Goal: Transaction & Acquisition: Book appointment/travel/reservation

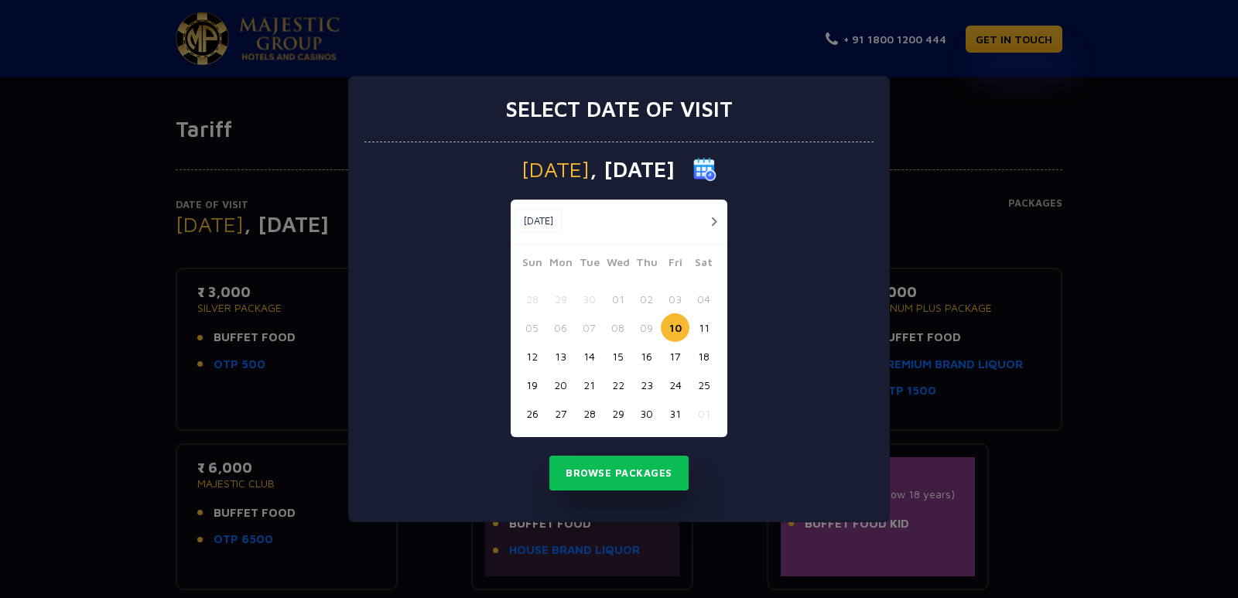
click at [625, 384] on button "22" at bounding box center [618, 385] width 29 height 29
click at [657, 479] on button "Browse Packages" at bounding box center [618, 474] width 139 height 36
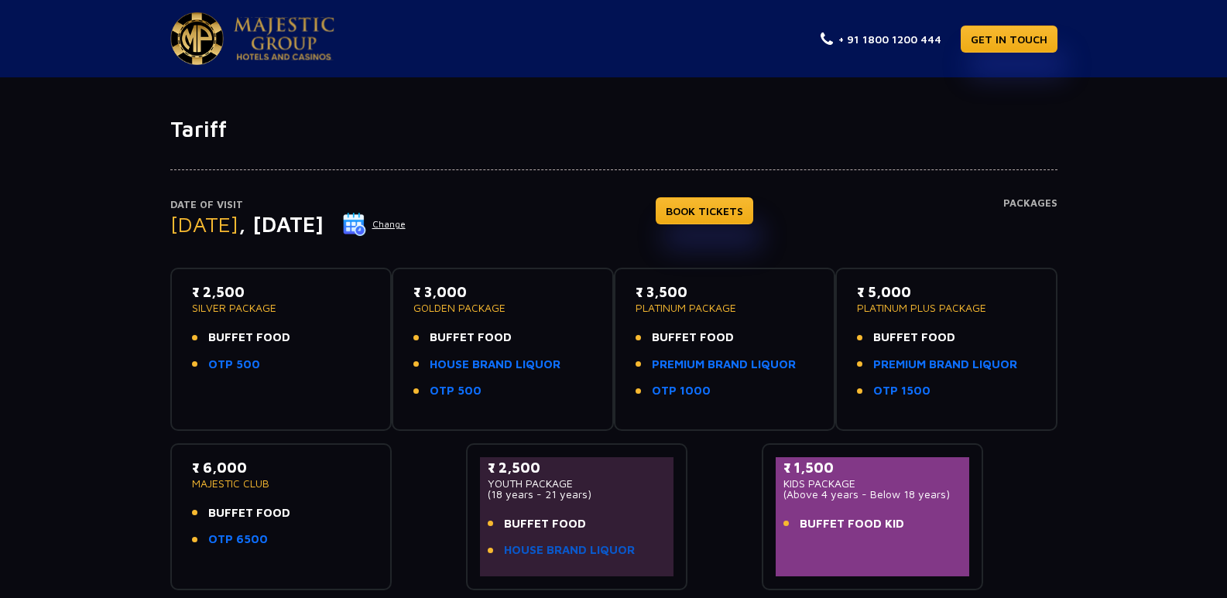
click at [593, 553] on link "HOUSE BRAND LIQUOR" at bounding box center [569, 551] width 131 height 18
click at [753, 211] on link "BOOK TICKETS" at bounding box center [705, 210] width 98 height 27
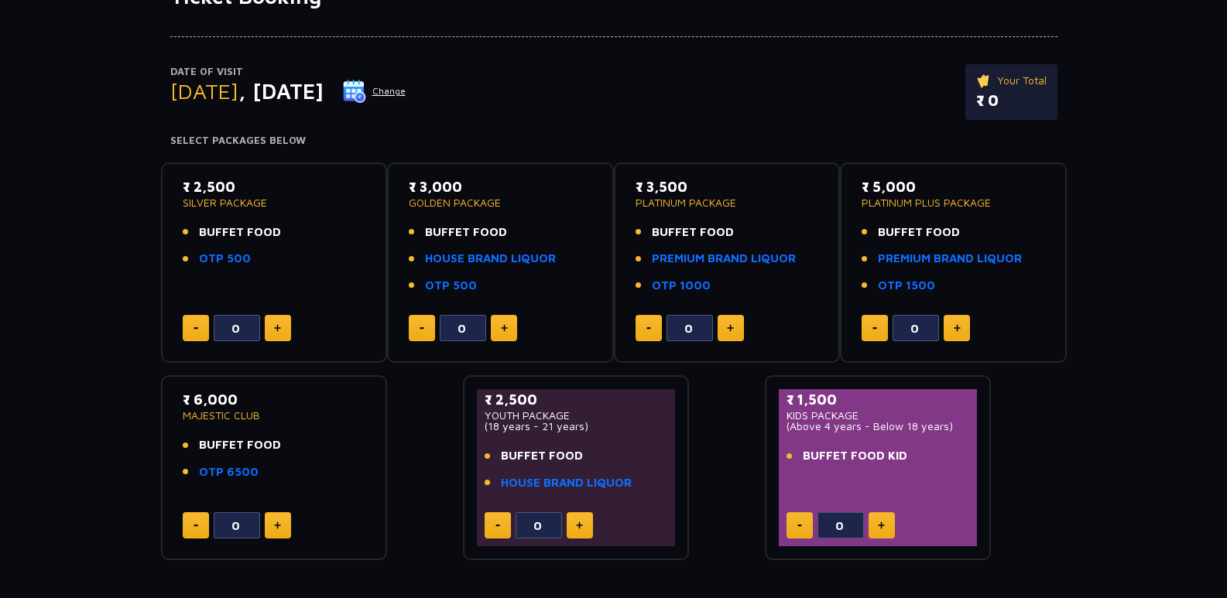
scroll to position [155, 0]
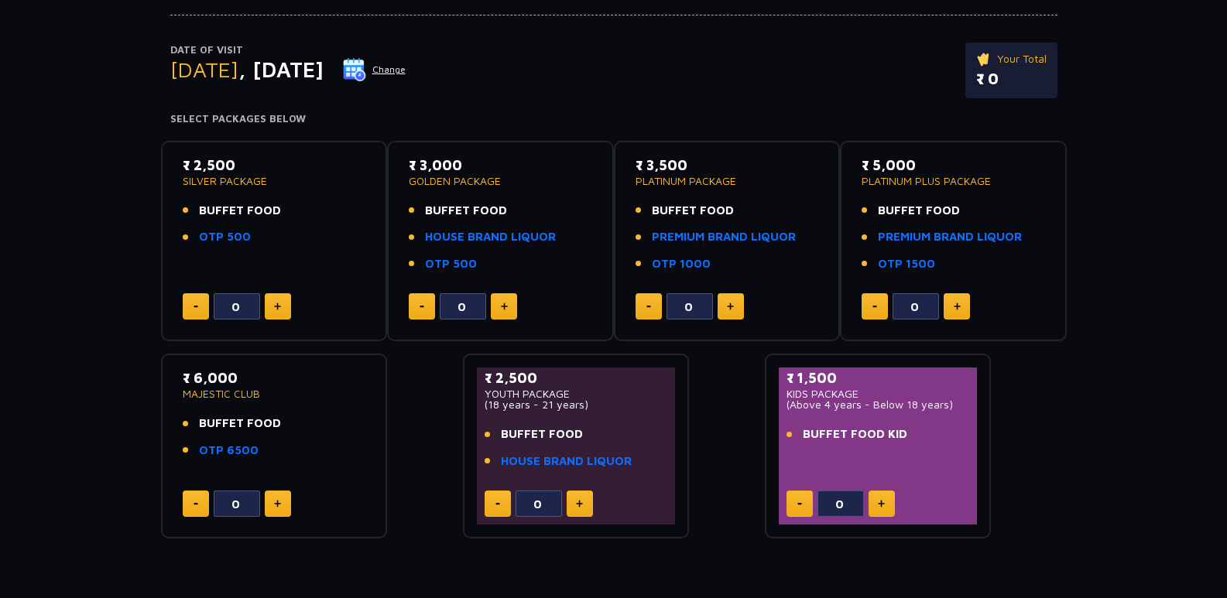
click at [275, 308] on img at bounding box center [277, 307] width 7 height 8
type input "4"
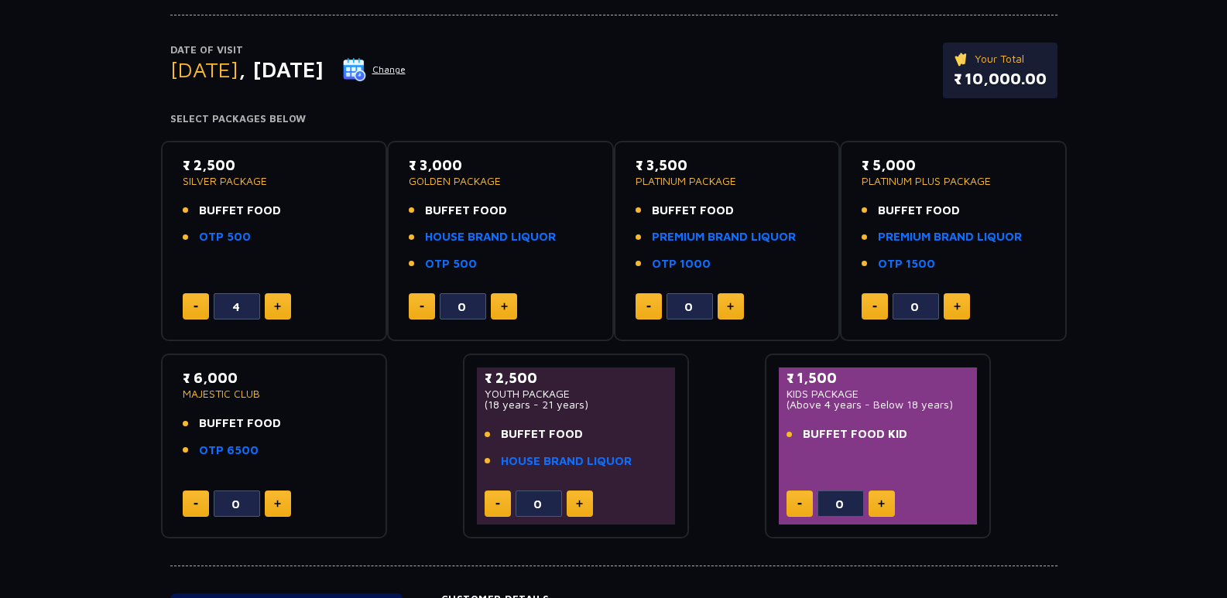
click at [889, 506] on button at bounding box center [881, 504] width 26 height 26
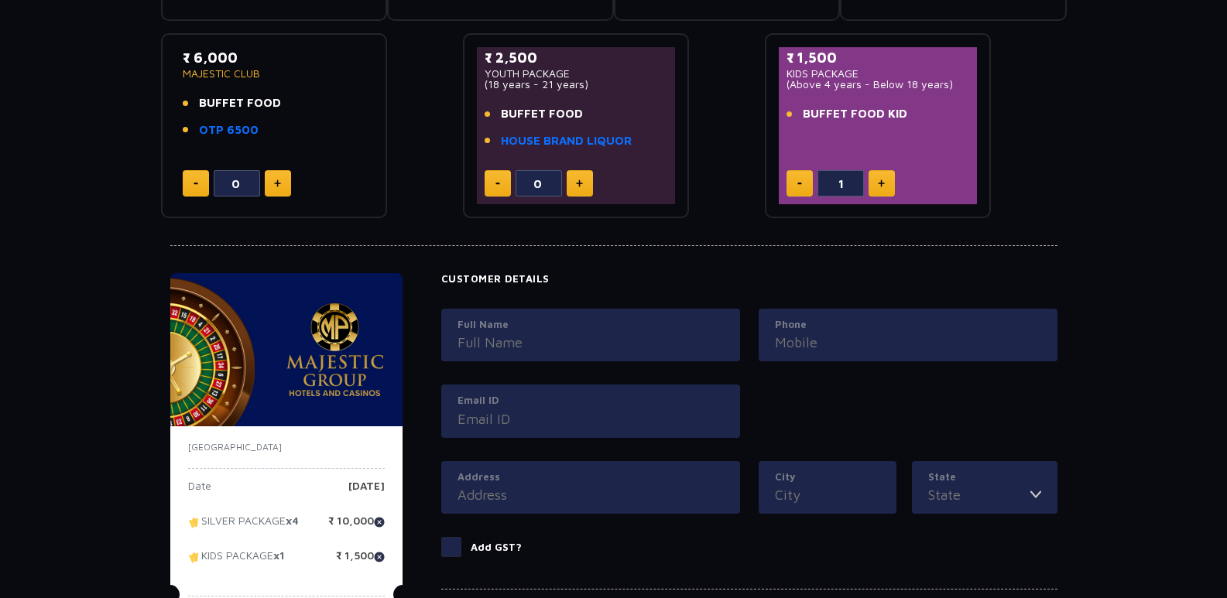
scroll to position [387, 0]
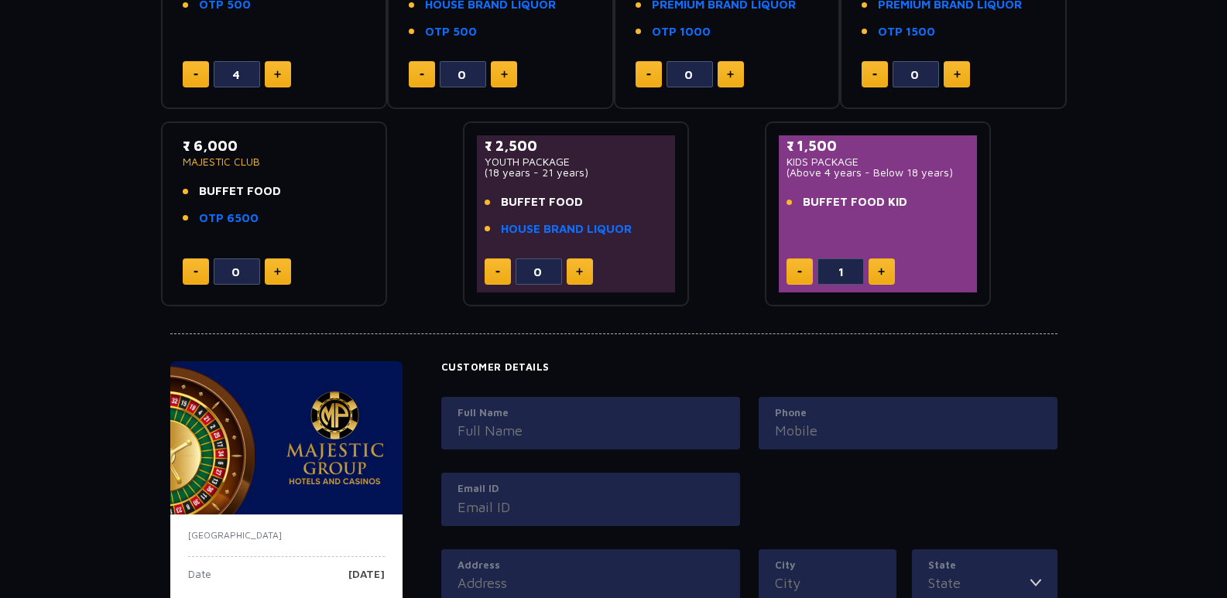
click at [807, 276] on button at bounding box center [799, 271] width 26 height 26
type input "0"
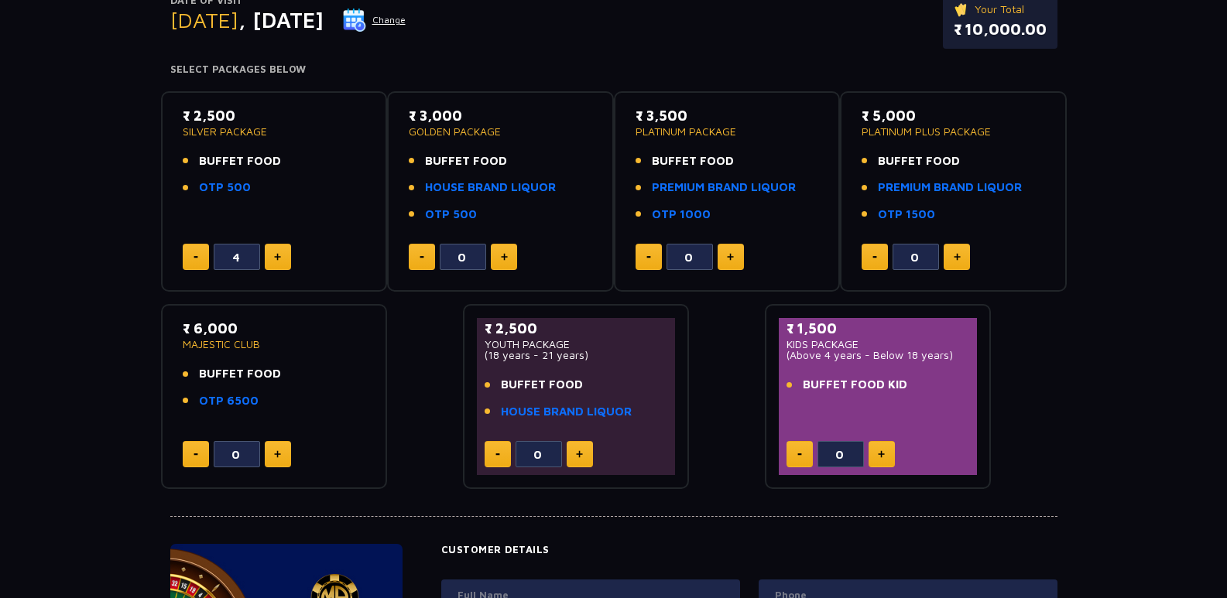
scroll to position [232, 0]
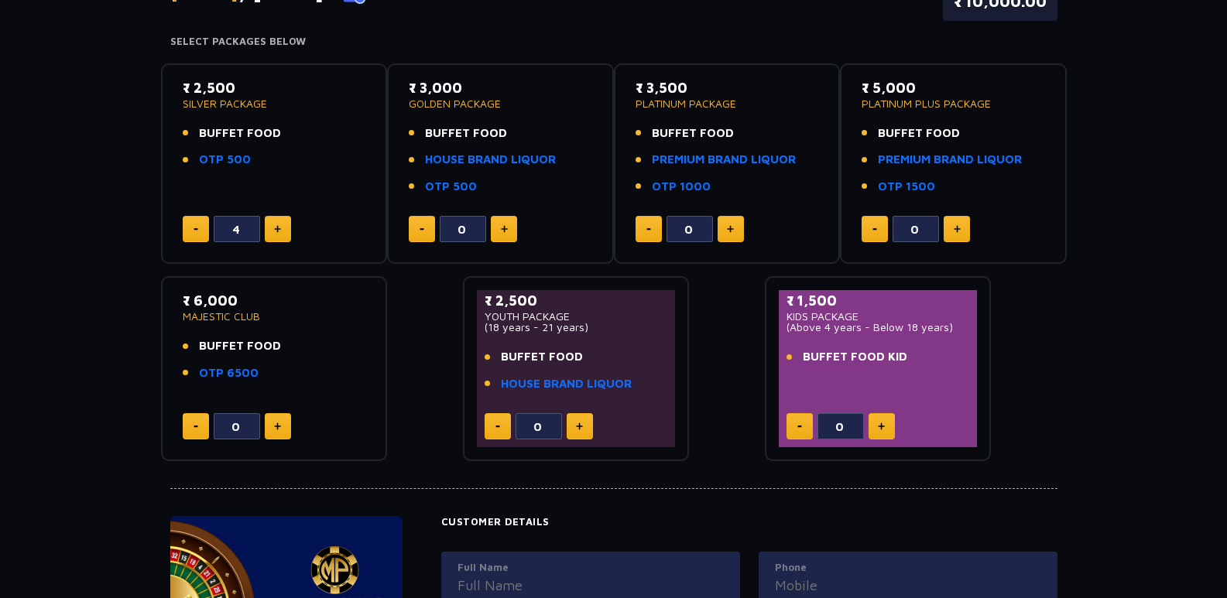
click at [584, 426] on button at bounding box center [580, 426] width 26 height 26
type input "1"
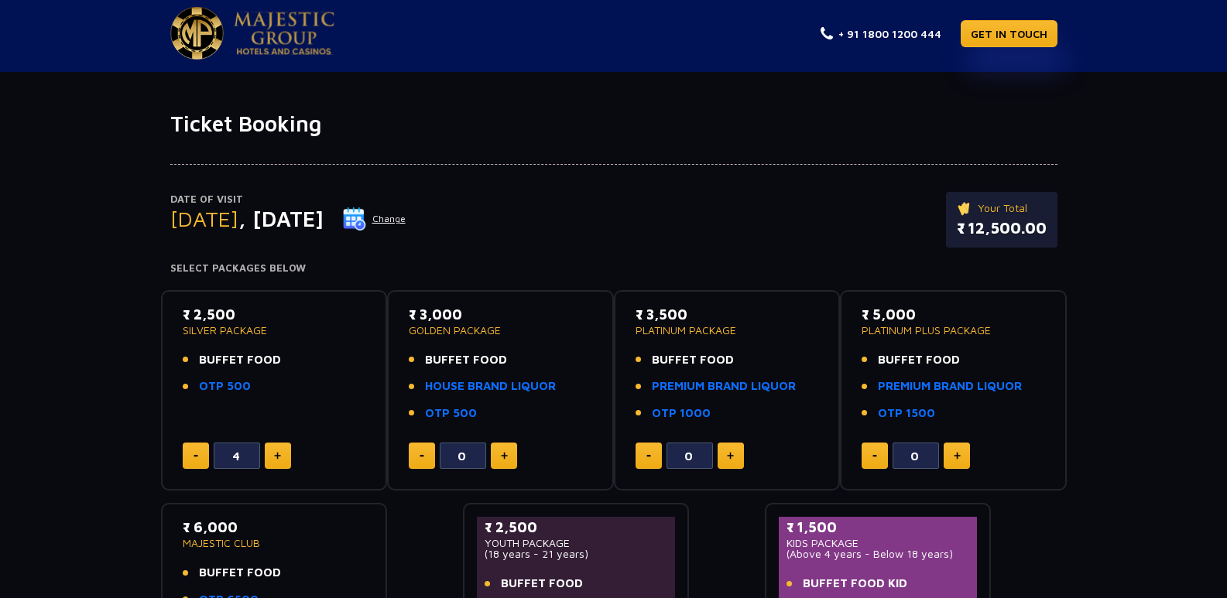
scroll to position [0, 0]
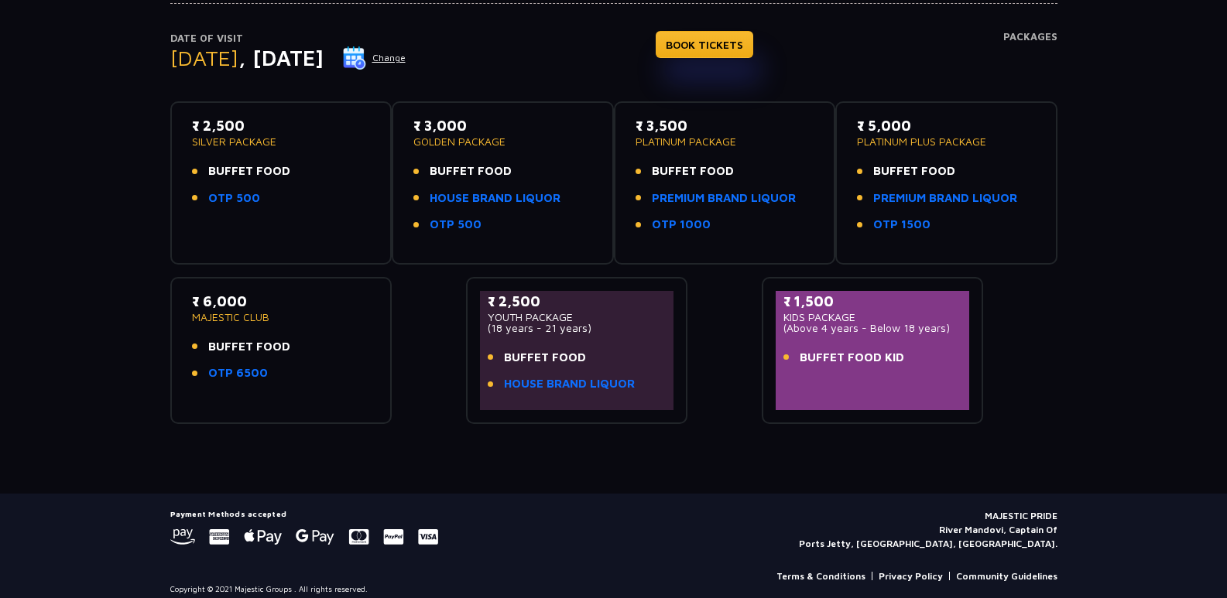
scroll to position [179, 0]
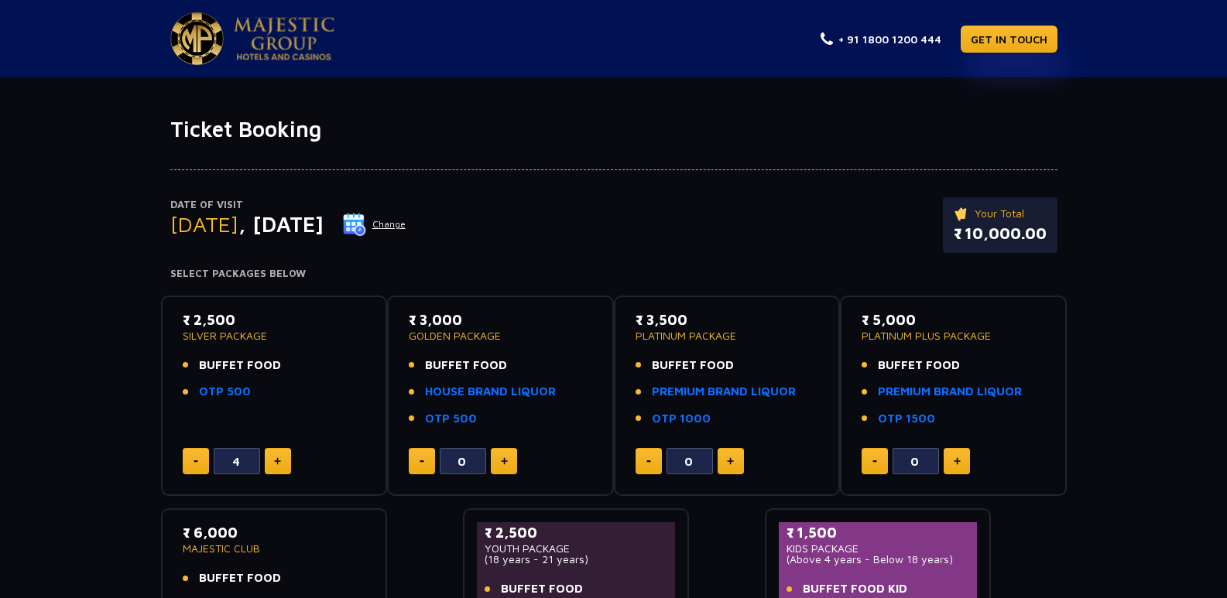
scroll to position [77, 0]
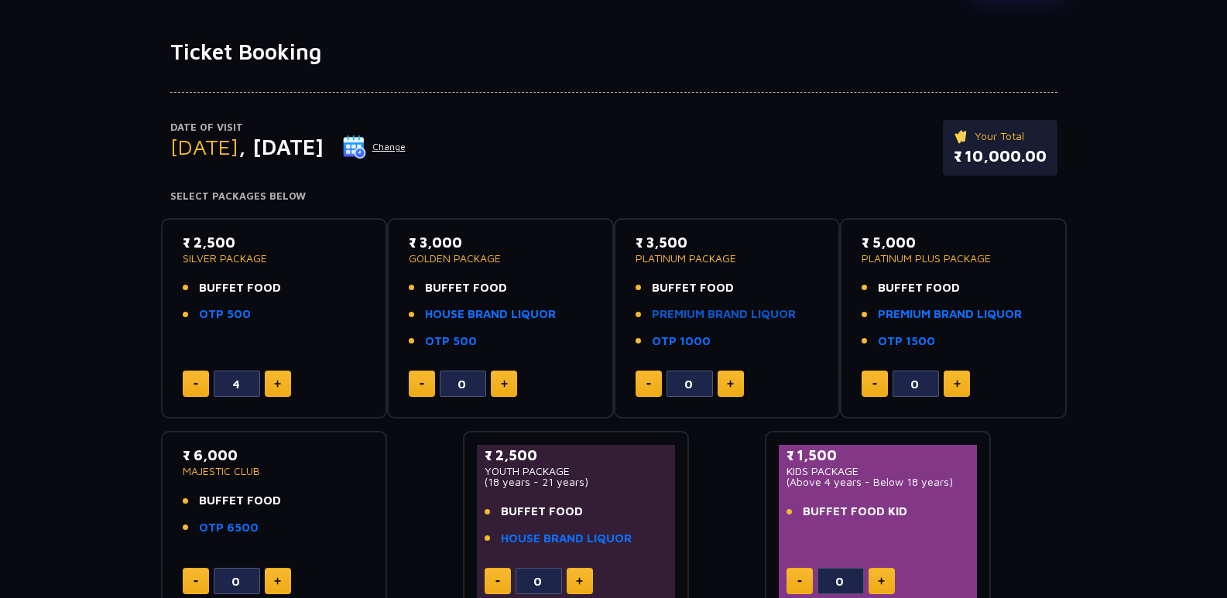
click at [773, 313] on link "PREMIUM BRAND LIQUOR" at bounding box center [724, 315] width 144 height 18
type input "1"
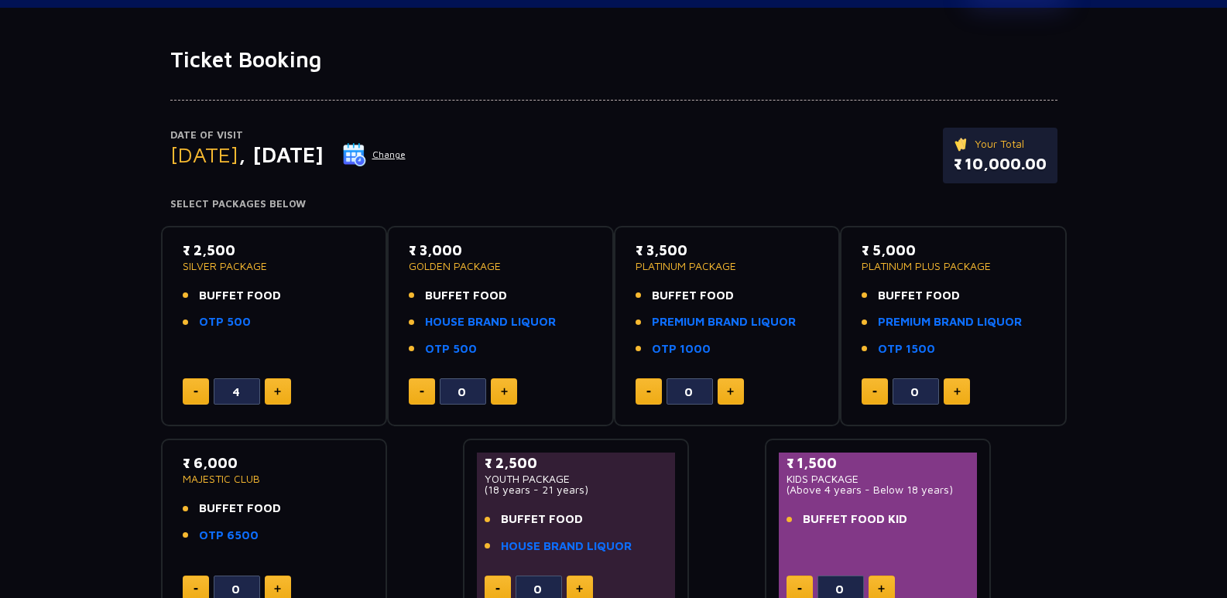
scroll to position [155, 0]
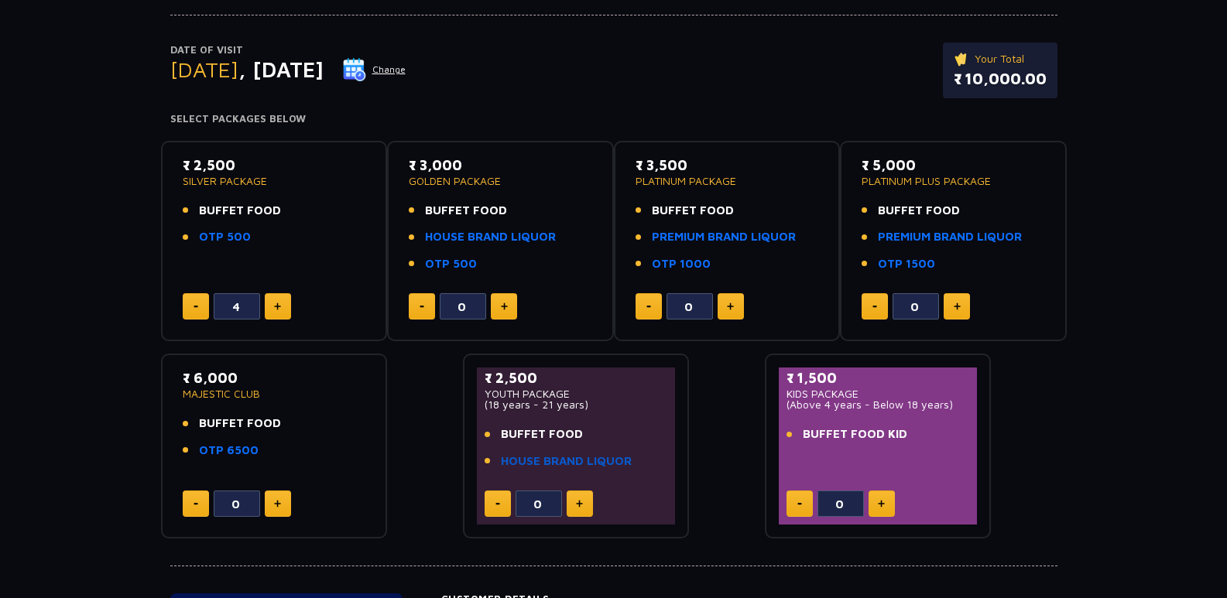
click at [627, 461] on link "HOUSE BRAND LIQUOR" at bounding box center [566, 462] width 131 height 18
type input "1"
